Goal: Information Seeking & Learning: Learn about a topic

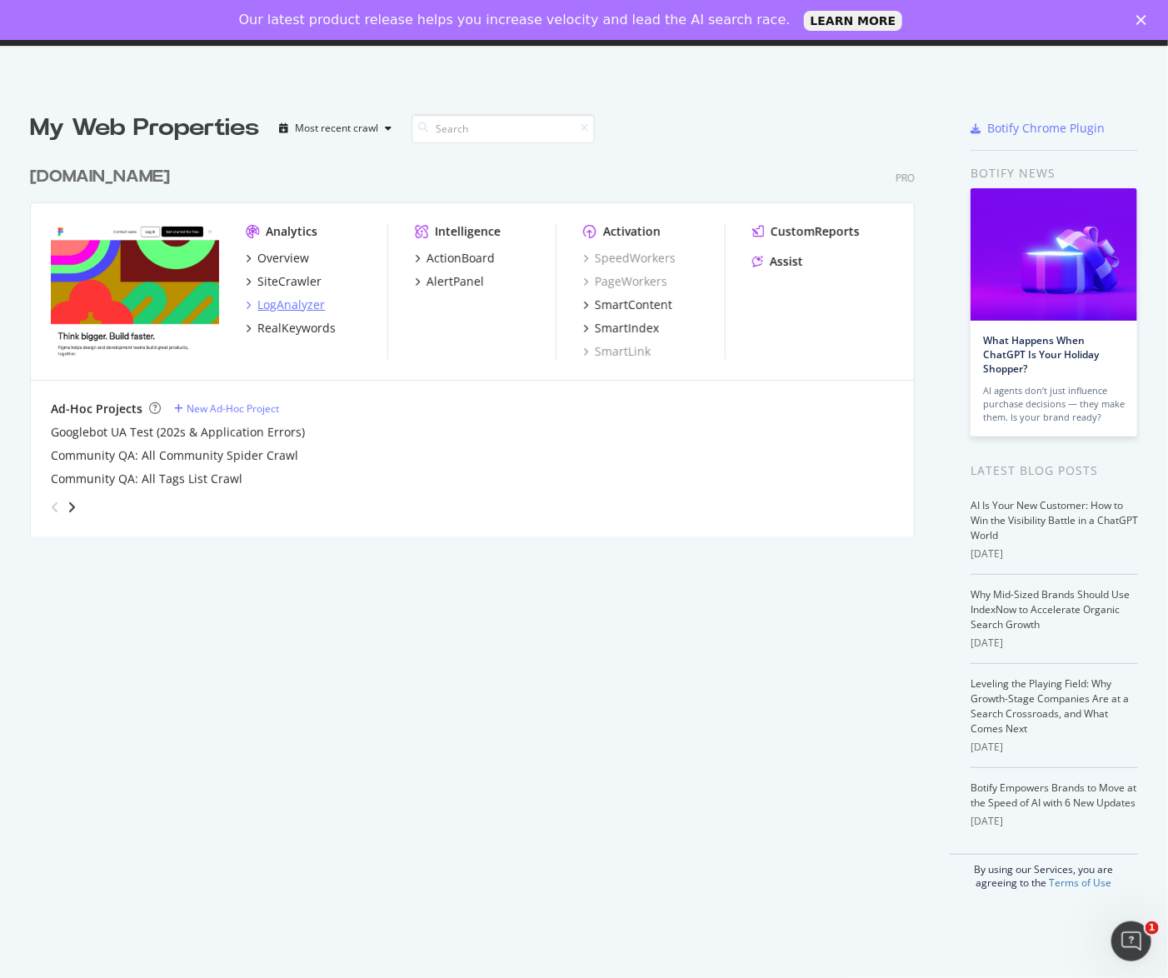
click at [285, 297] on div "LogAnalyzer" at bounding box center [290, 305] width 67 height 17
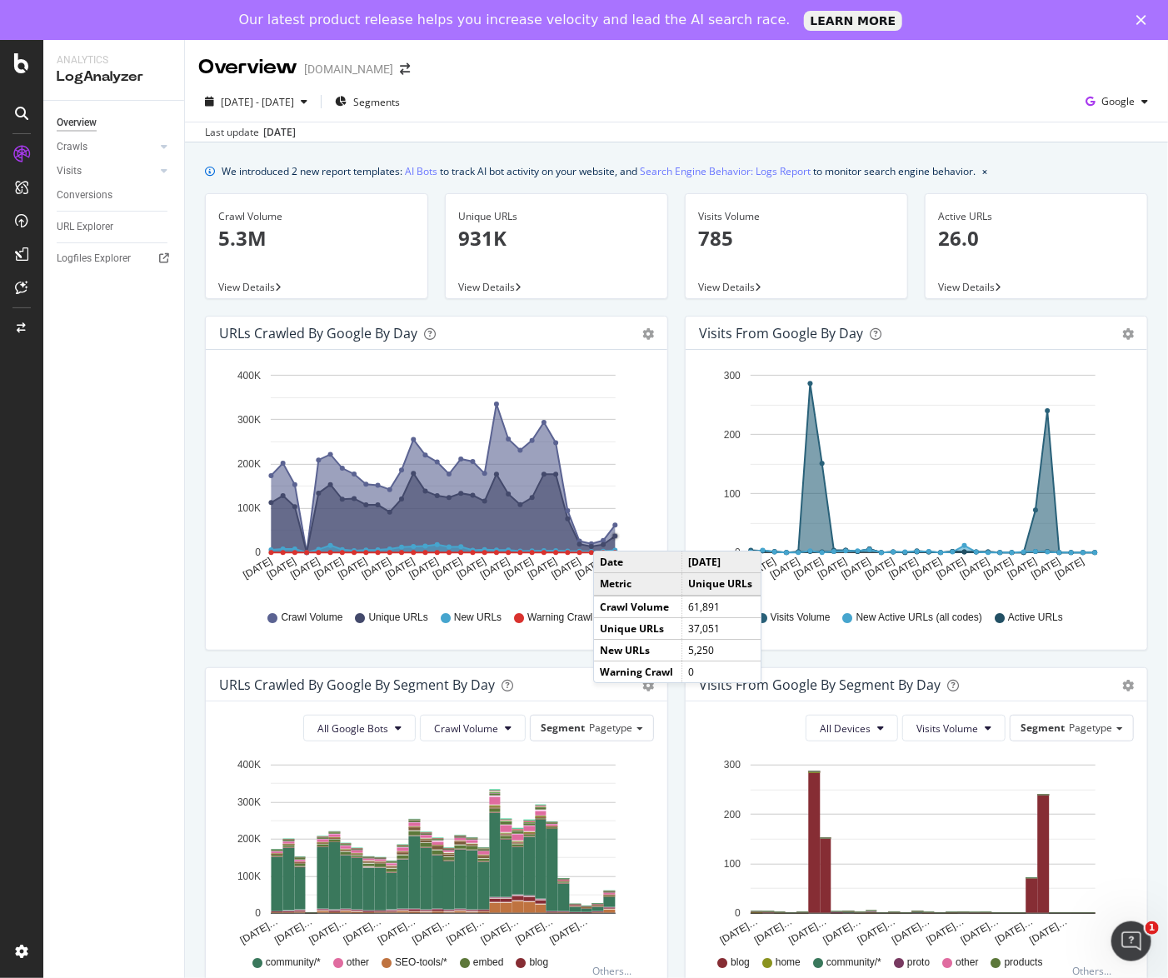
click at [609, 534] on icon "A chart." at bounding box center [444, 478] width 344 height 148
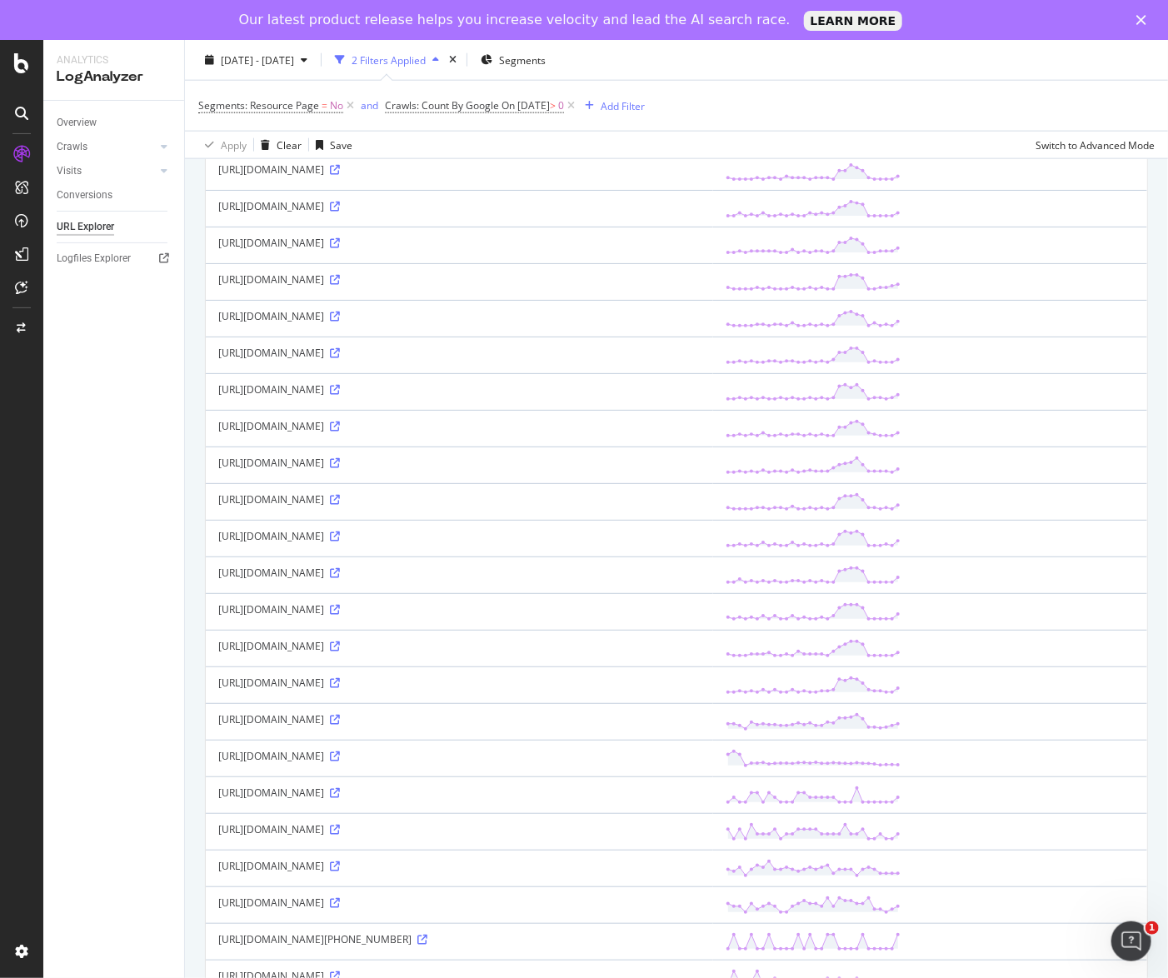
scroll to position [1027, 0]
